Goal: Information Seeking & Learning: Learn about a topic

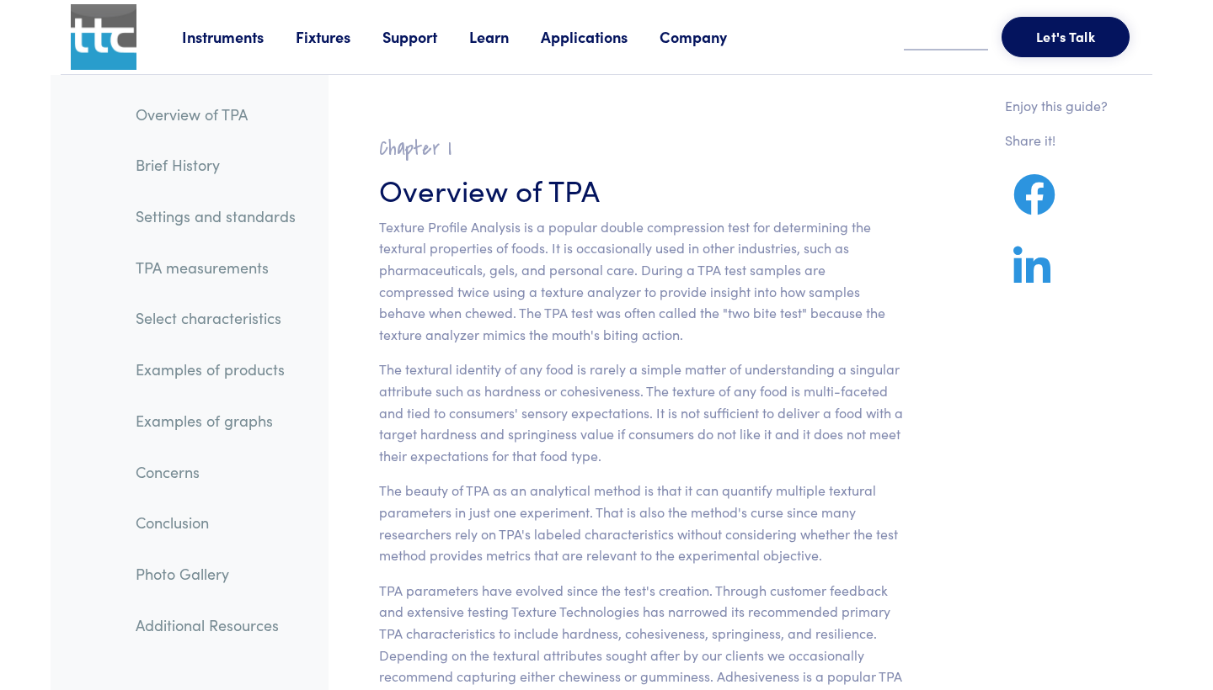
scroll to position [1965, 0]
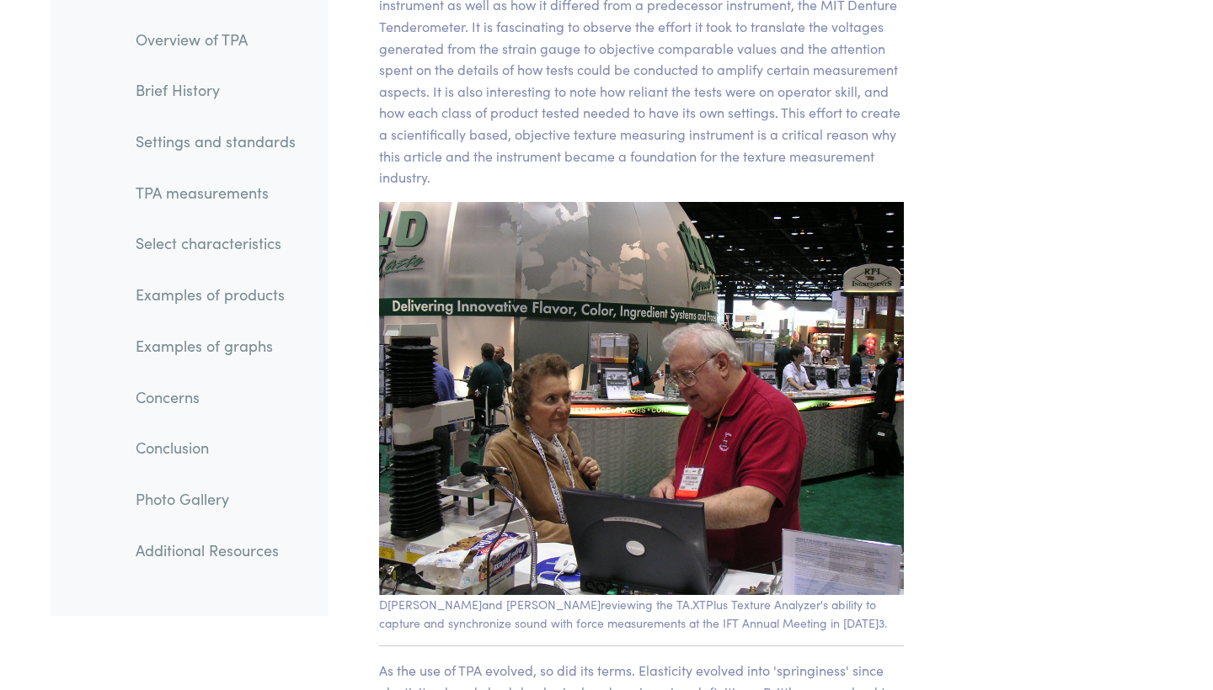
click at [236, 184] on link "TPA measurements" at bounding box center [215, 192] width 187 height 39
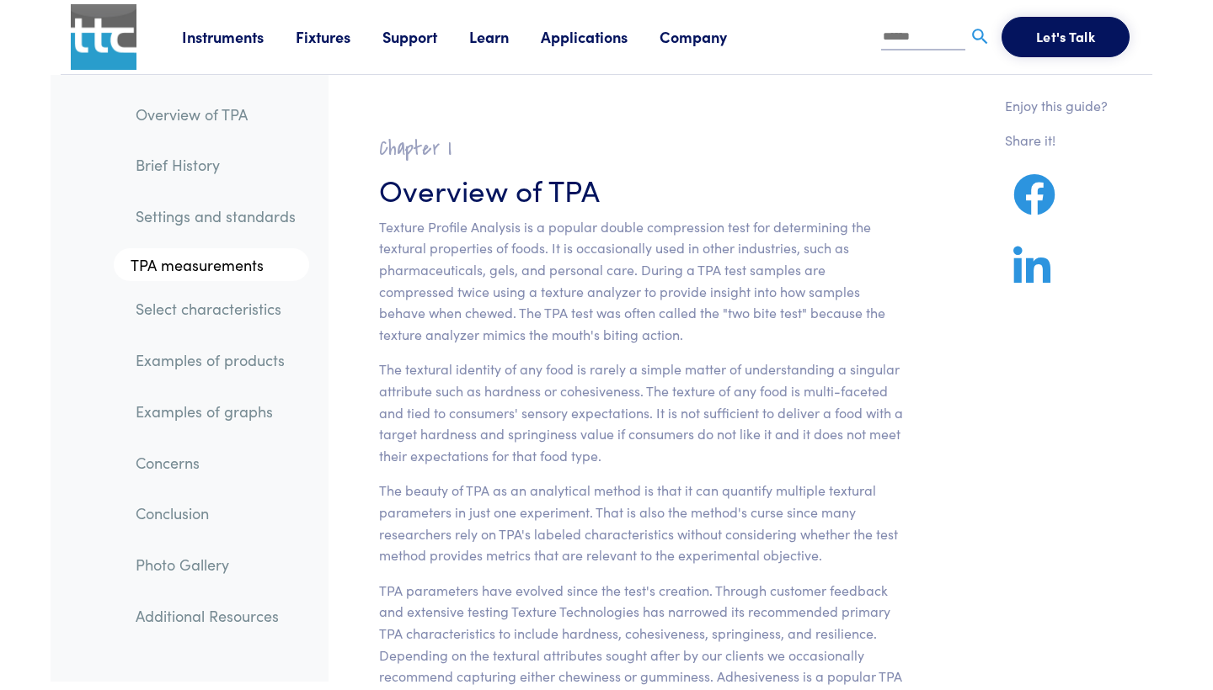
click at [212, 109] on link "Overview of TPA" at bounding box center [215, 114] width 187 height 39
click at [209, 611] on link "Additional Resources" at bounding box center [215, 616] width 187 height 39
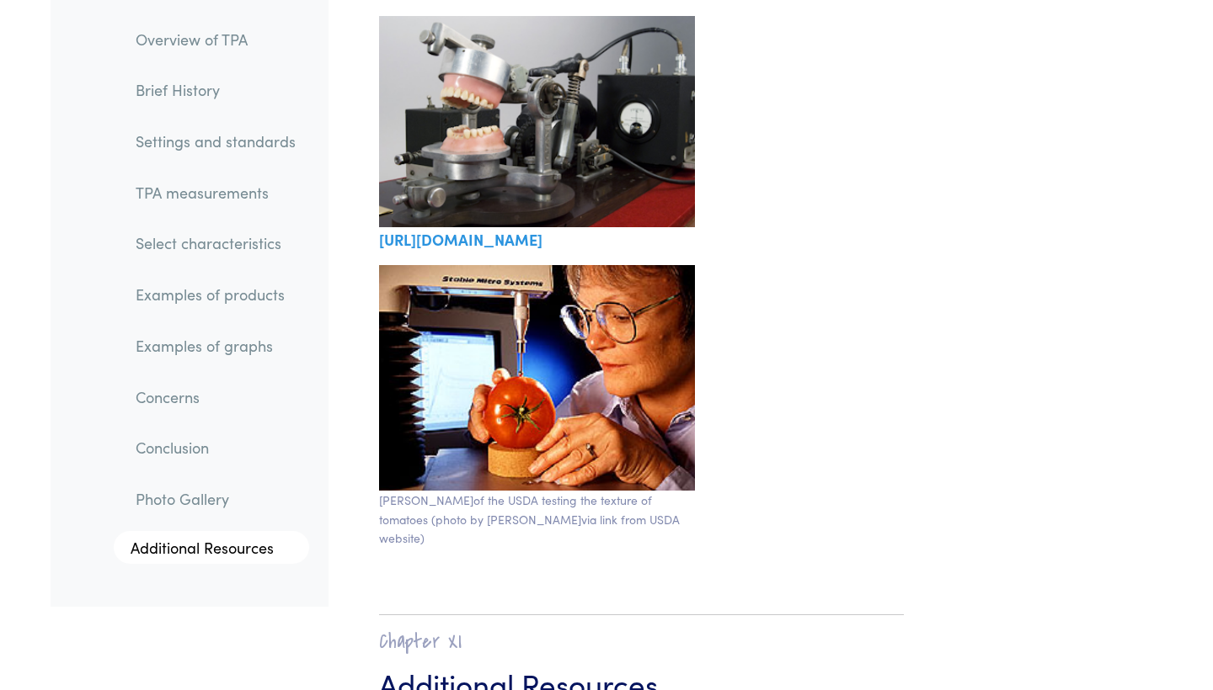
scroll to position [28955, 0]
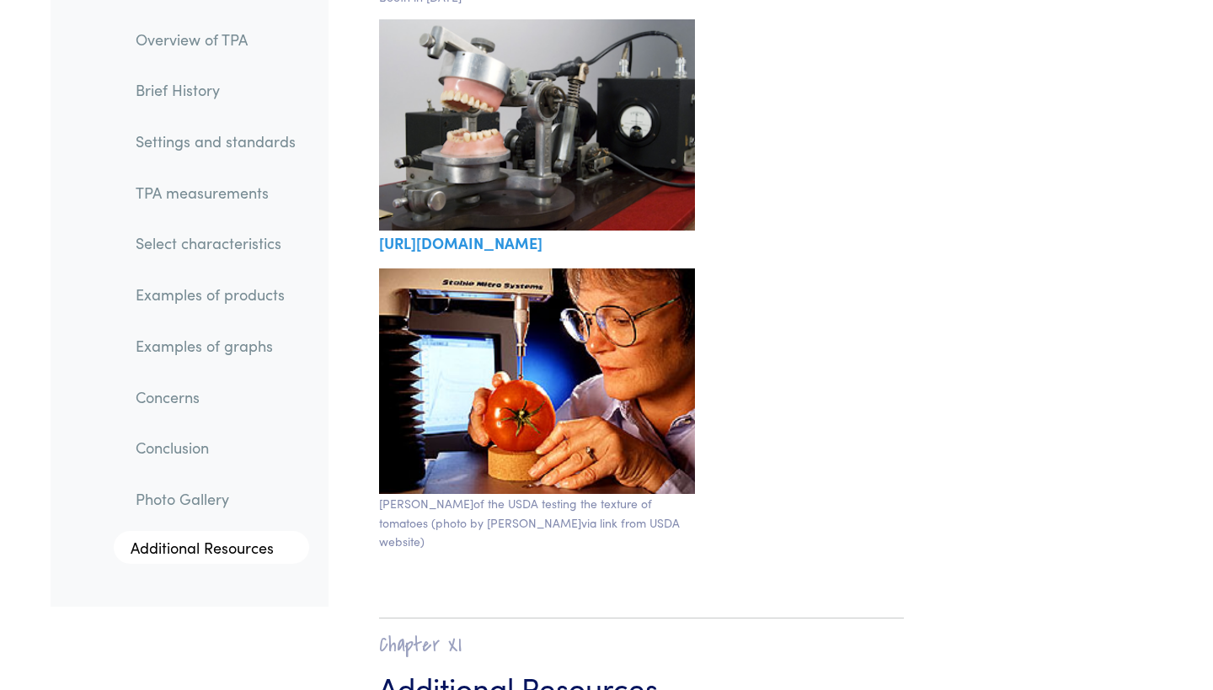
click at [175, 494] on link "Photo Gallery" at bounding box center [215, 499] width 187 height 39
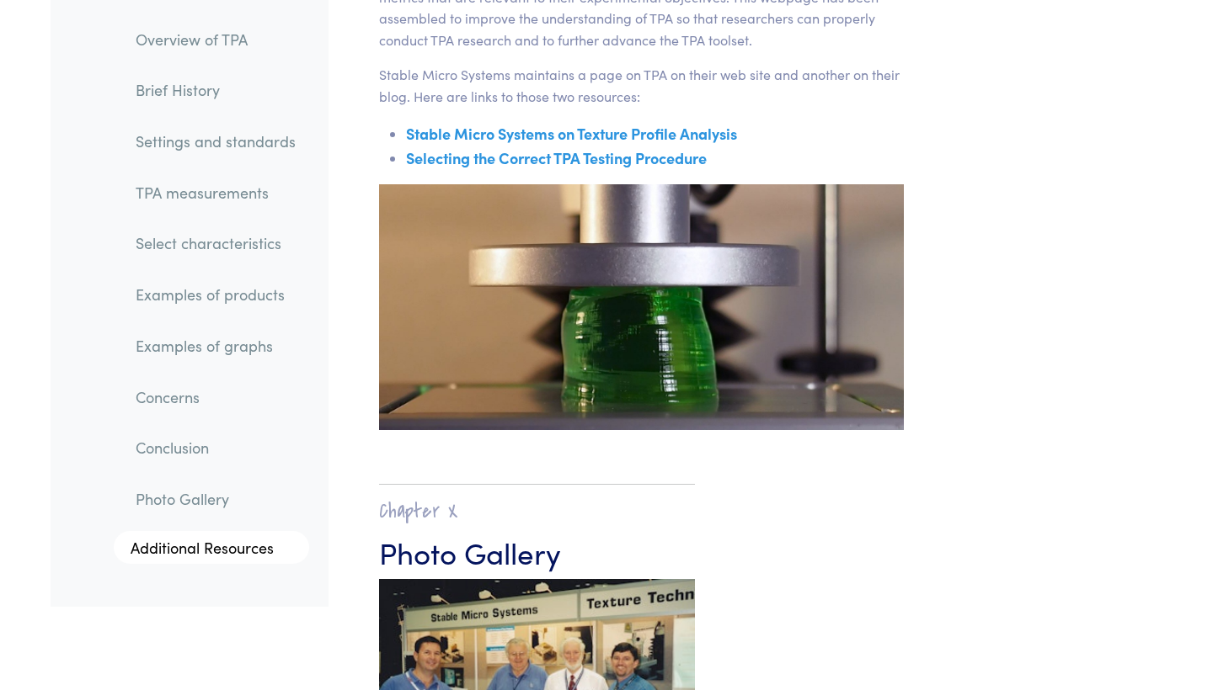
scroll to position [28955, 0]
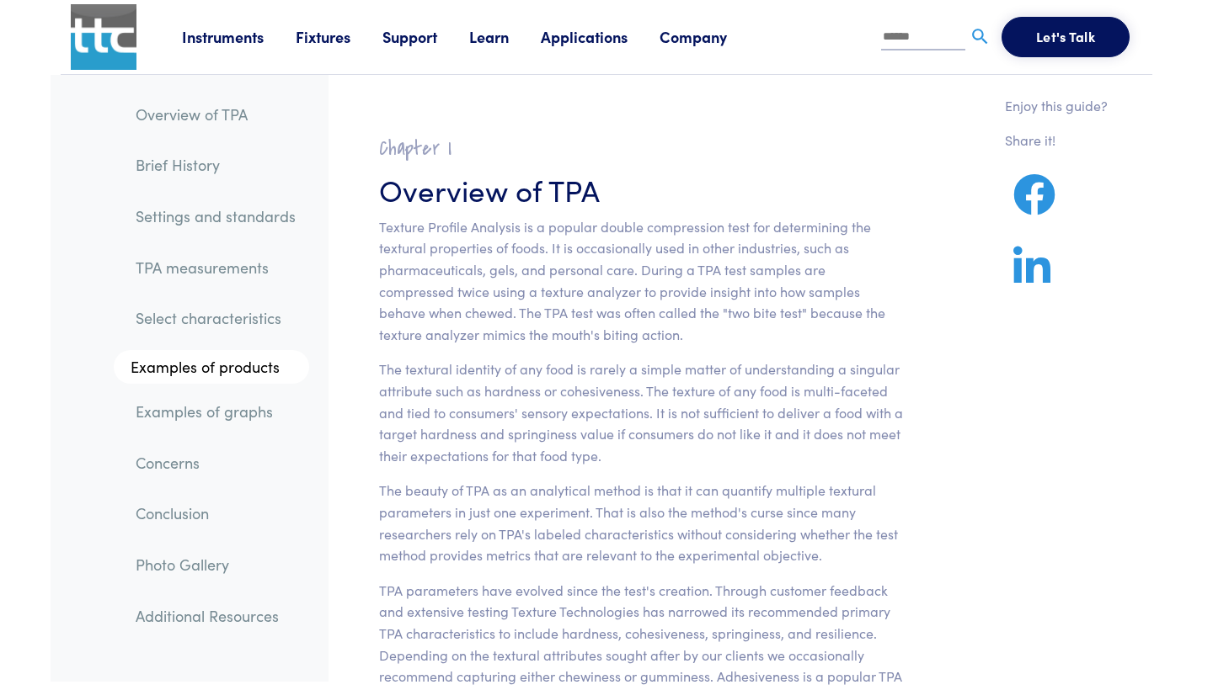
scroll to position [10389, 0]
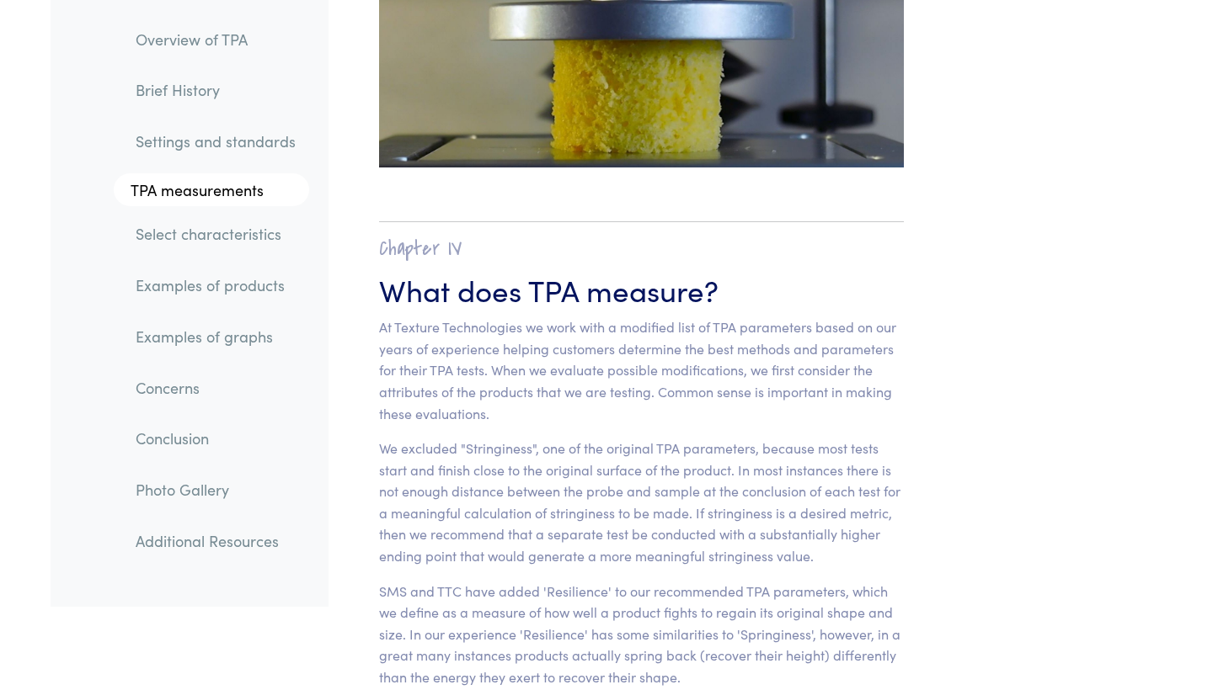
scroll to position [2241, 0]
